Goal: Transaction & Acquisition: Purchase product/service

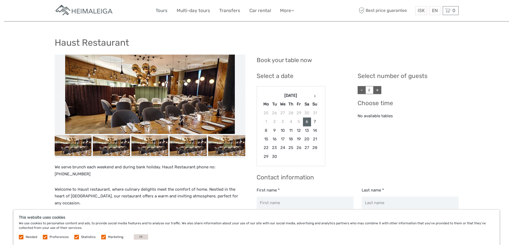
click at [162, 10] on link "Tours" at bounding box center [162, 11] width 12 height 8
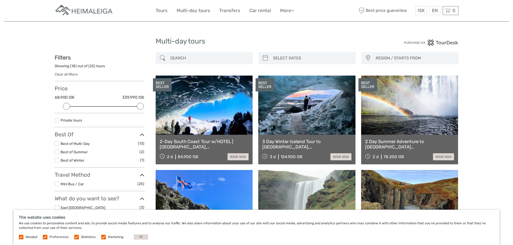
select select
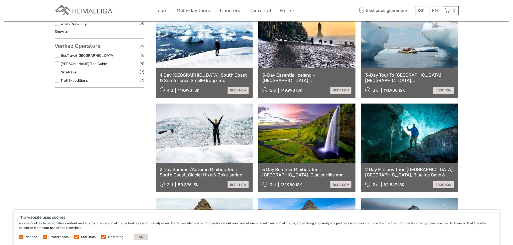
scroll to position [484, 0]
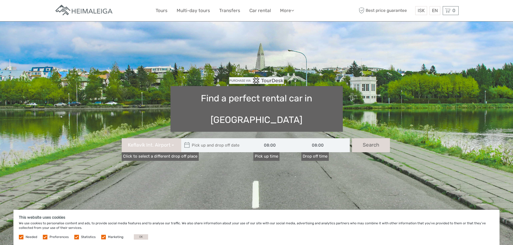
type input "07/09/2025"
type input "08/09/2025"
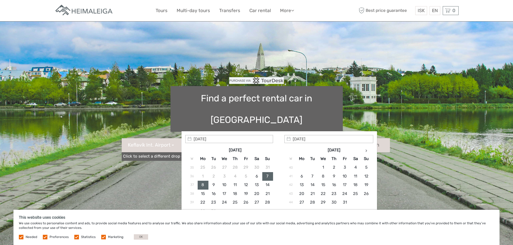
click at [215, 138] on input "text" at bounding box center [217, 145] width 73 height 14
click at [364, 152] on th at bounding box center [366, 150] width 11 height 9
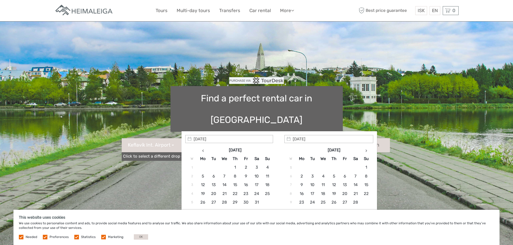
click at [364, 152] on th at bounding box center [366, 150] width 11 height 9
type input "20/03/2026"
type input "23/03/2026"
type input "20/03/2026 - 23/03/2026"
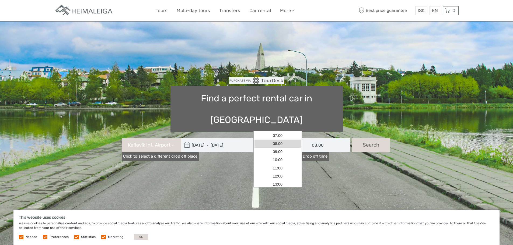
click at [264, 138] on input "08:00" at bounding box center [277, 145] width 48 height 14
click at [287, 168] on link "11:00" at bounding box center [277, 168] width 46 height 8
type input "11:00"
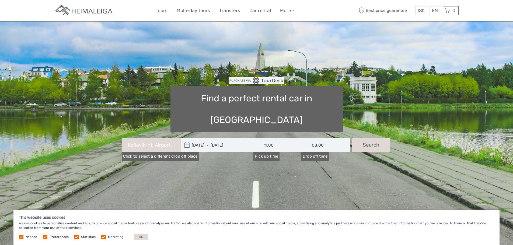
click at [322, 138] on input "08:00" at bounding box center [325, 145] width 48 height 14
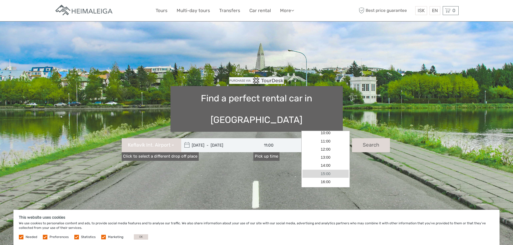
scroll to position [54, 0]
click at [326, 163] on link "17:00" at bounding box center [325, 163] width 46 height 8
type input "17:00"
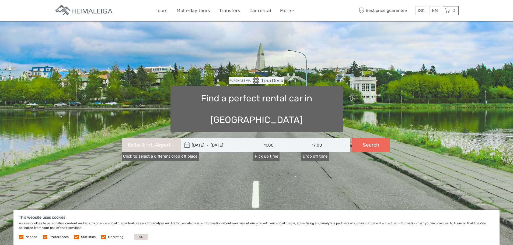
click at [372, 138] on button "Search" at bounding box center [371, 145] width 38 height 14
type input "20/03/2026 - 23/03/2026"
type input "11:00"
type input "17:00"
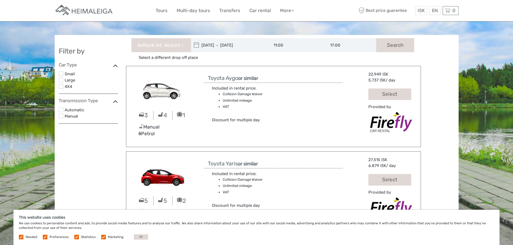
click at [60, 88] on label at bounding box center [61, 86] width 5 height 5
click at [0, 0] on input "checkbox" at bounding box center [0, 0] width 0 height 0
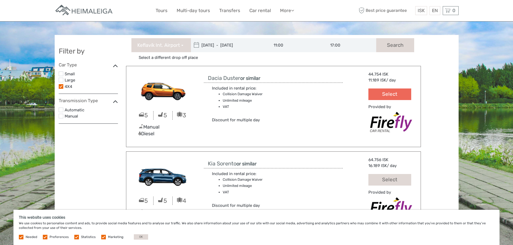
click at [384, 97] on button "Select" at bounding box center [389, 95] width 43 height 12
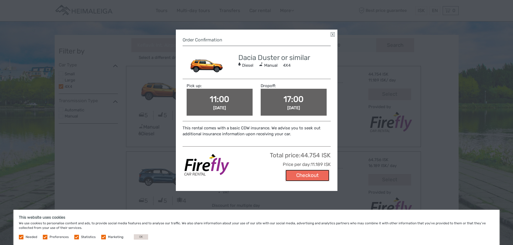
click at [301, 178] on button "Checkout" at bounding box center [307, 176] width 44 height 12
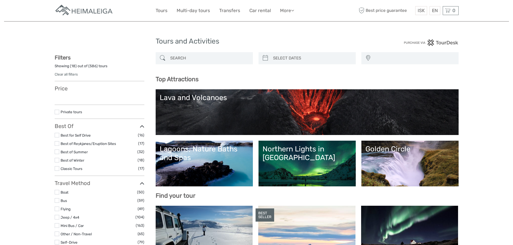
select select
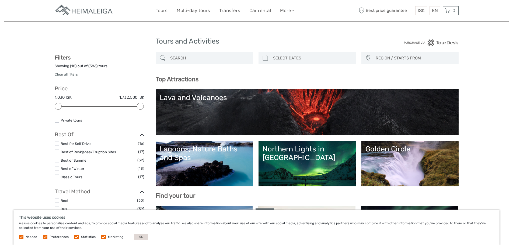
click at [97, 12] on img at bounding box center [84, 10] width 59 height 13
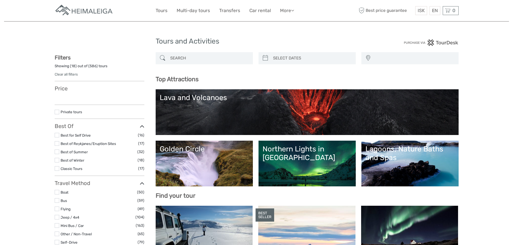
select select
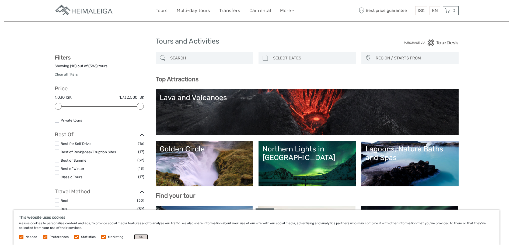
click at [135, 237] on button "OK" at bounding box center [141, 236] width 14 height 5
